Goal: Information Seeking & Learning: Learn about a topic

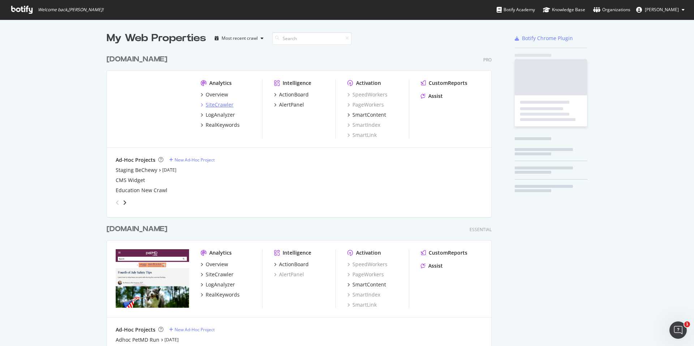
click at [216, 104] on div "SiteCrawler" at bounding box center [220, 104] width 28 height 7
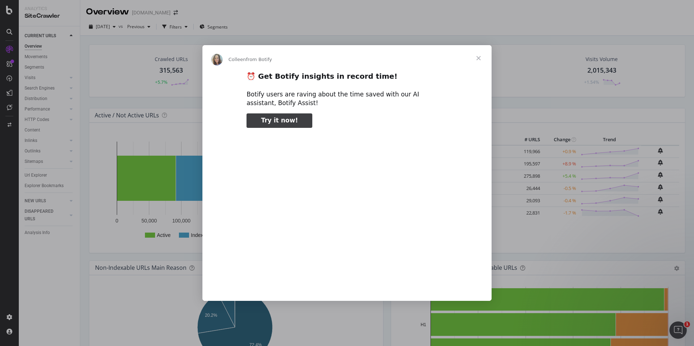
type input "211455"
click at [478, 59] on span "Close" at bounding box center [478, 58] width 26 height 26
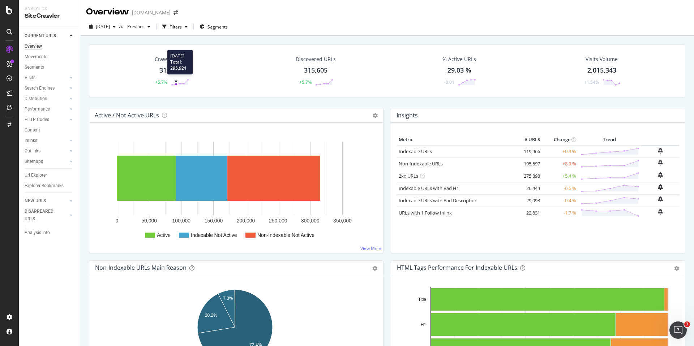
click at [176, 85] on icon at bounding box center [180, 82] width 18 height 7
click at [161, 57] on div "Crawled URLs" at bounding box center [171, 59] width 33 height 7
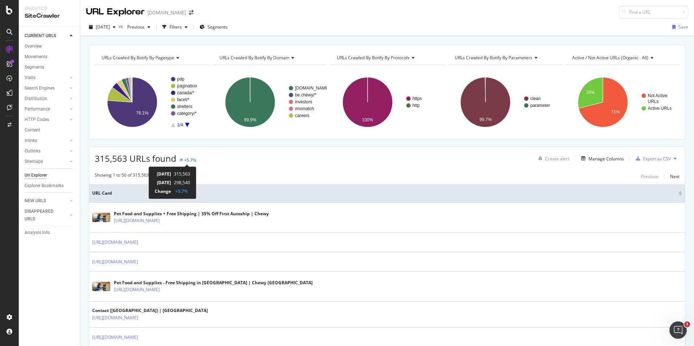
click at [183, 159] on div "+5.7%" at bounding box center [187, 160] width 17 height 6
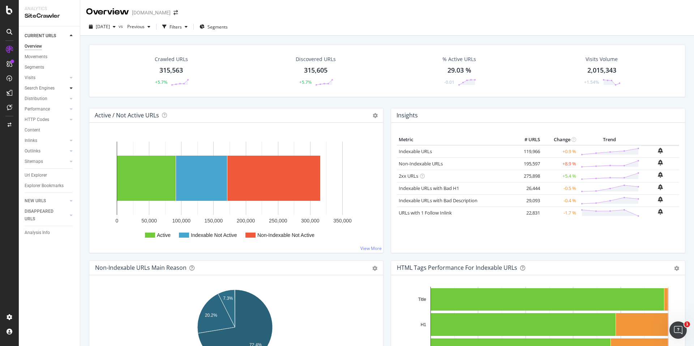
click at [71, 87] on icon at bounding box center [71, 88] width 3 height 4
click at [49, 108] on link "Segments" at bounding box center [51, 110] width 47 height 8
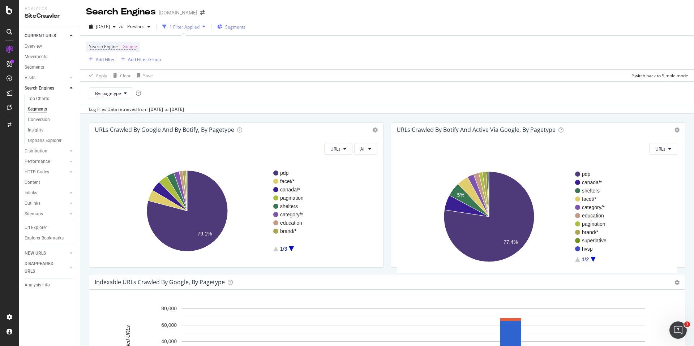
click at [239, 24] on div "Segments" at bounding box center [231, 27] width 28 height 6
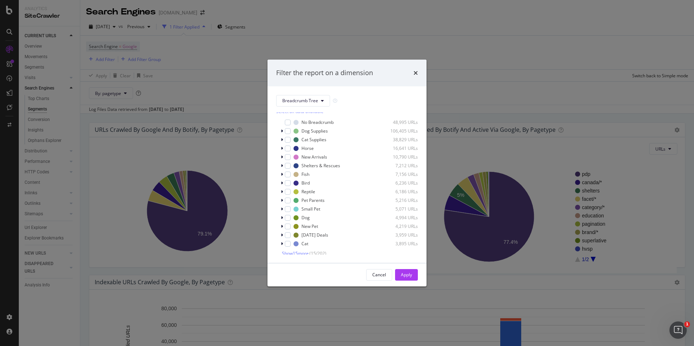
scroll to position [6, 0]
click at [307, 250] on span "Show 15 more" at bounding box center [295, 251] width 27 height 6
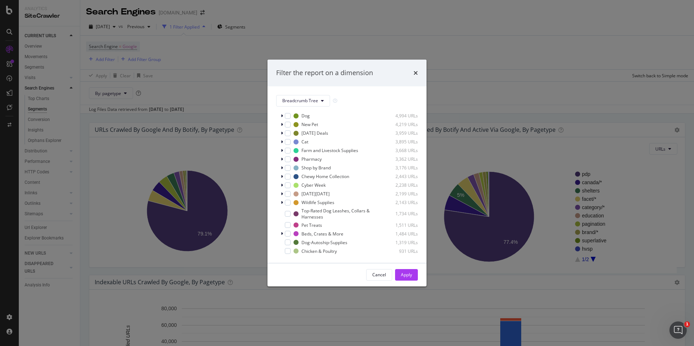
scroll to position [102, 0]
click at [288, 180] on div "modal" at bounding box center [288, 181] width 6 height 6
click at [281, 181] on icon "modal" at bounding box center [282, 181] width 2 height 4
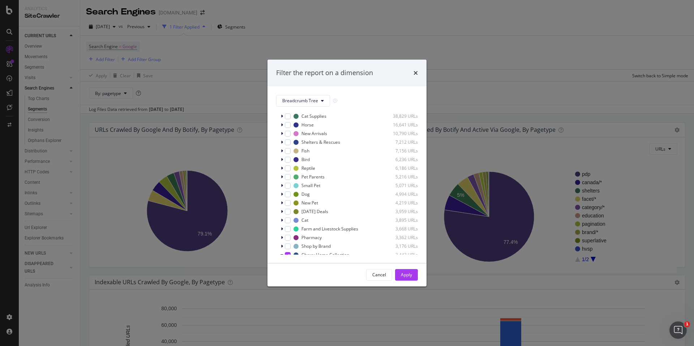
scroll to position [23, 0]
click at [290, 180] on div "modal" at bounding box center [288, 181] width 6 height 6
click at [283, 180] on icon "modal" at bounding box center [282, 181] width 2 height 4
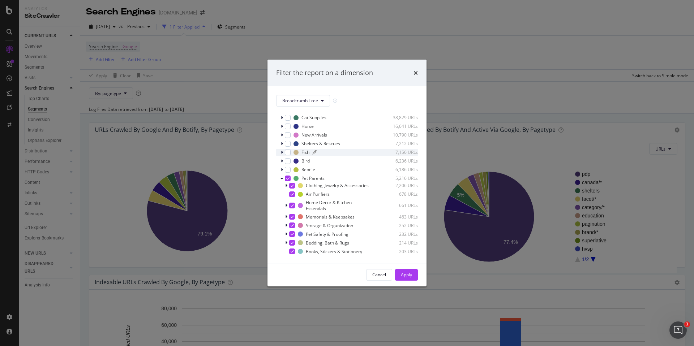
scroll to position [0, 0]
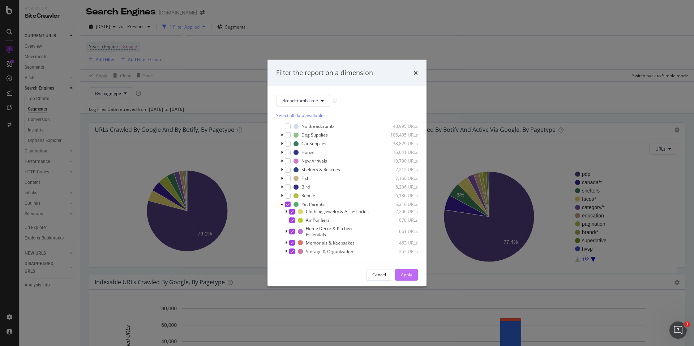
click at [407, 274] on div "Apply" at bounding box center [406, 275] width 11 height 6
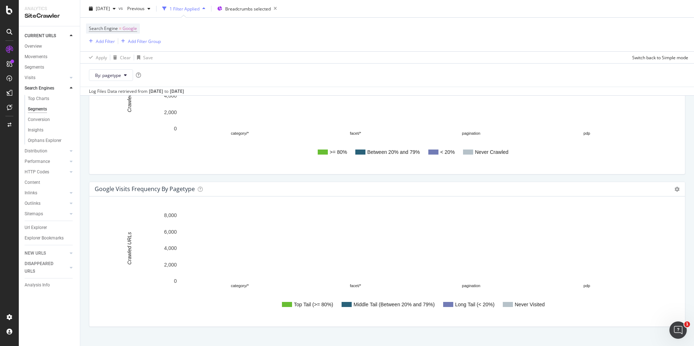
scroll to position [1022, 0]
